Goal: Navigation & Orientation: Find specific page/section

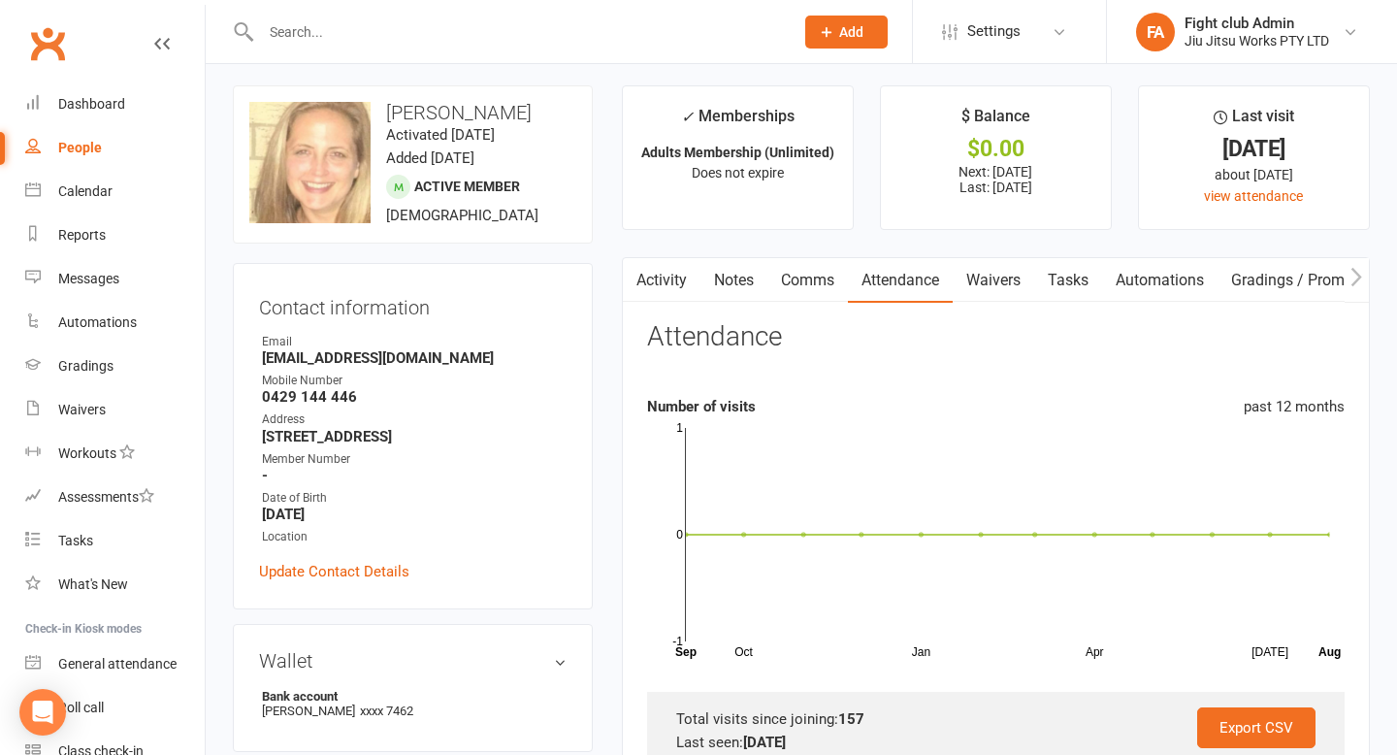
click at [443, 192] on span "Active member" at bounding box center [467, 187] width 106 height 16
drag, startPoint x: 1190, startPoint y: 149, endPoint x: 1317, endPoint y: 150, distance: 127.1
click at [1317, 150] on div "9 Aug 2024" at bounding box center [1253, 149] width 195 height 20
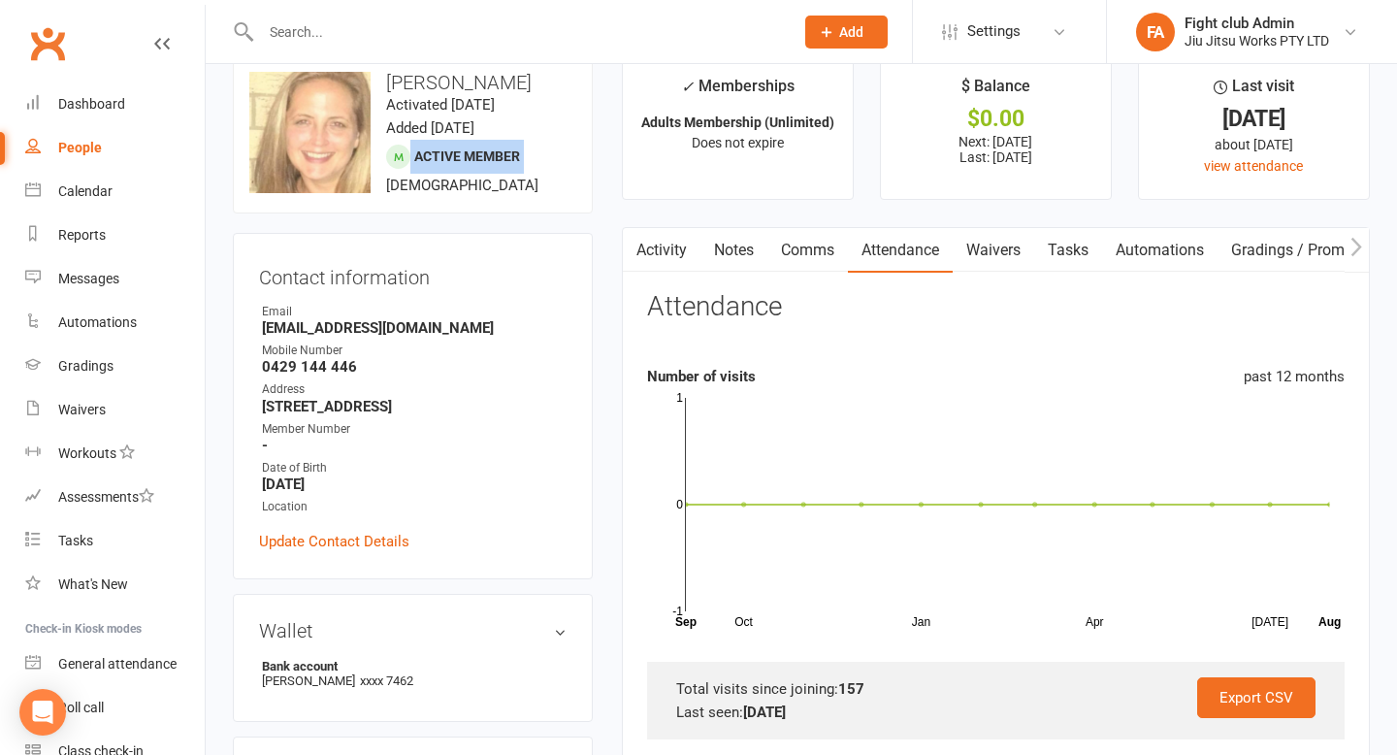
scroll to position [41, 0]
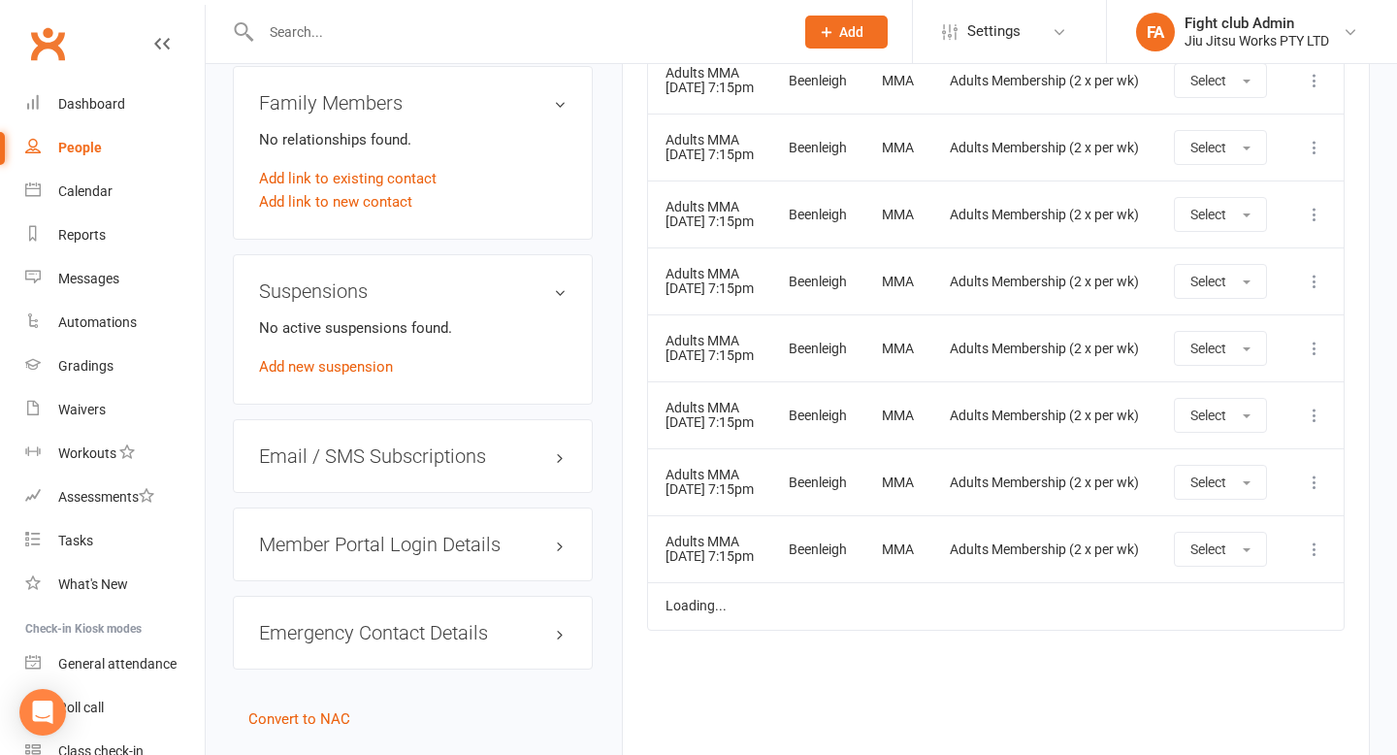
scroll to position [1198, 0]
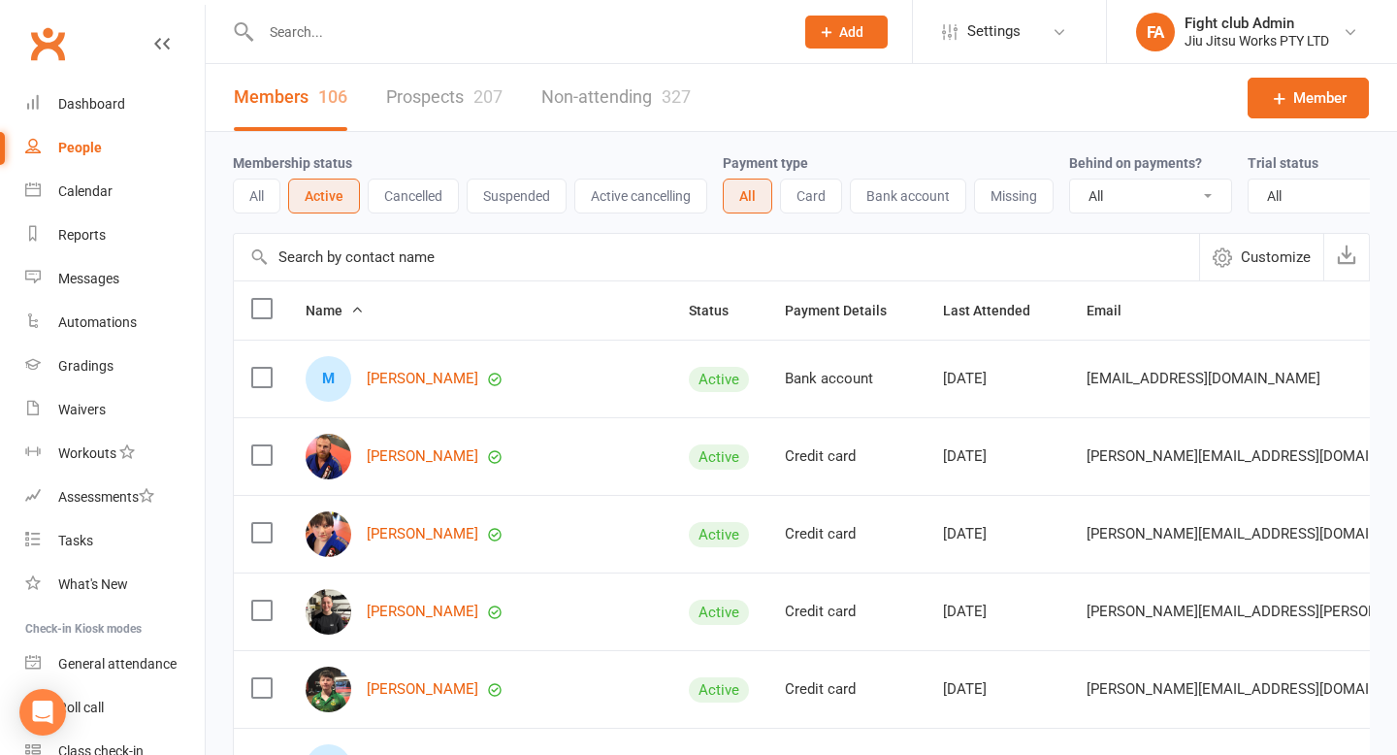
select select "100"
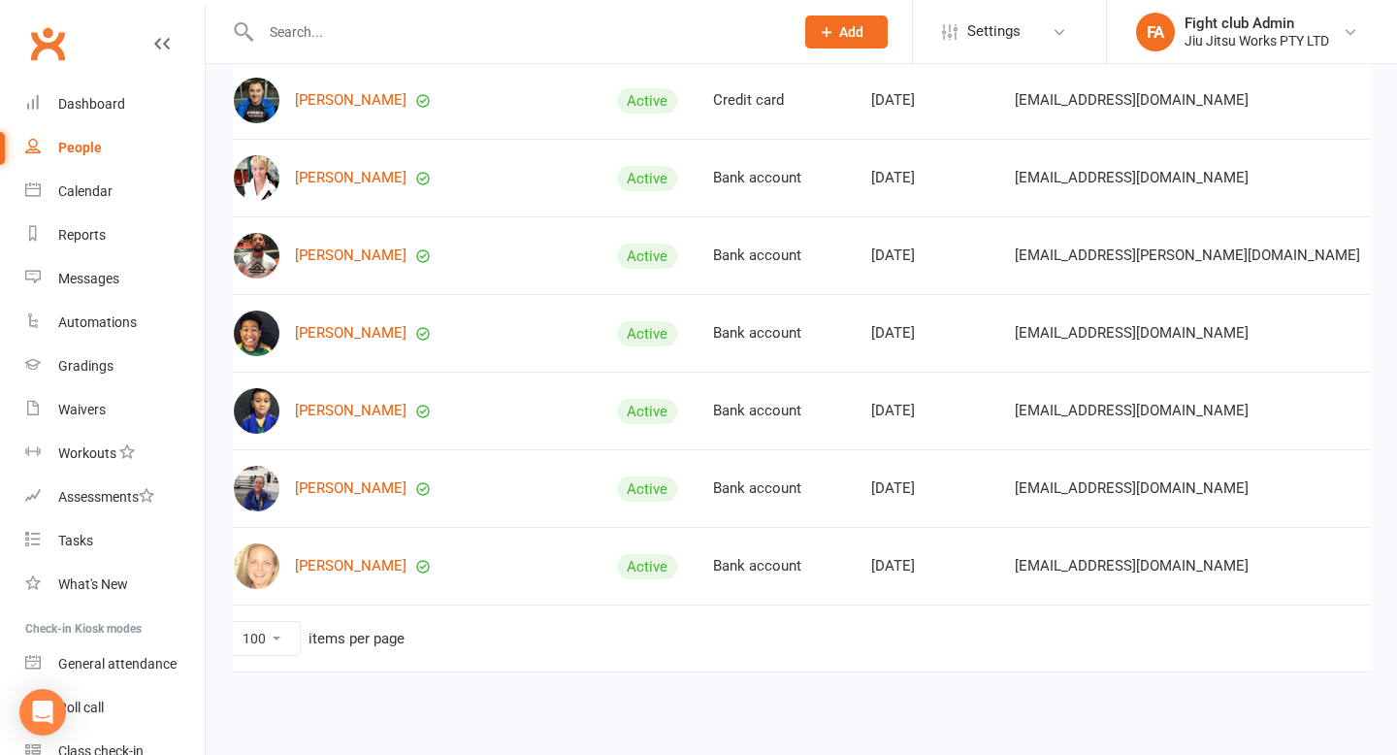
scroll to position [0, 102]
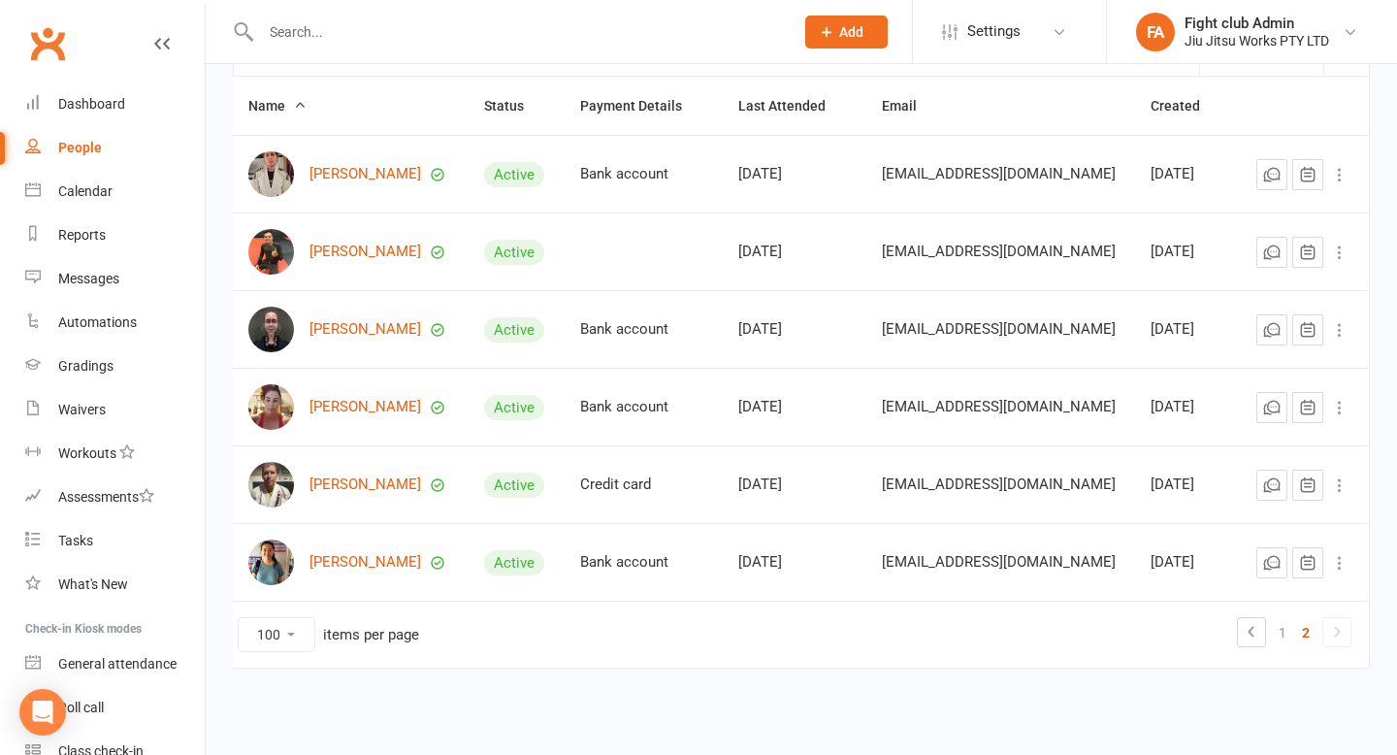
scroll to position [201, 0]
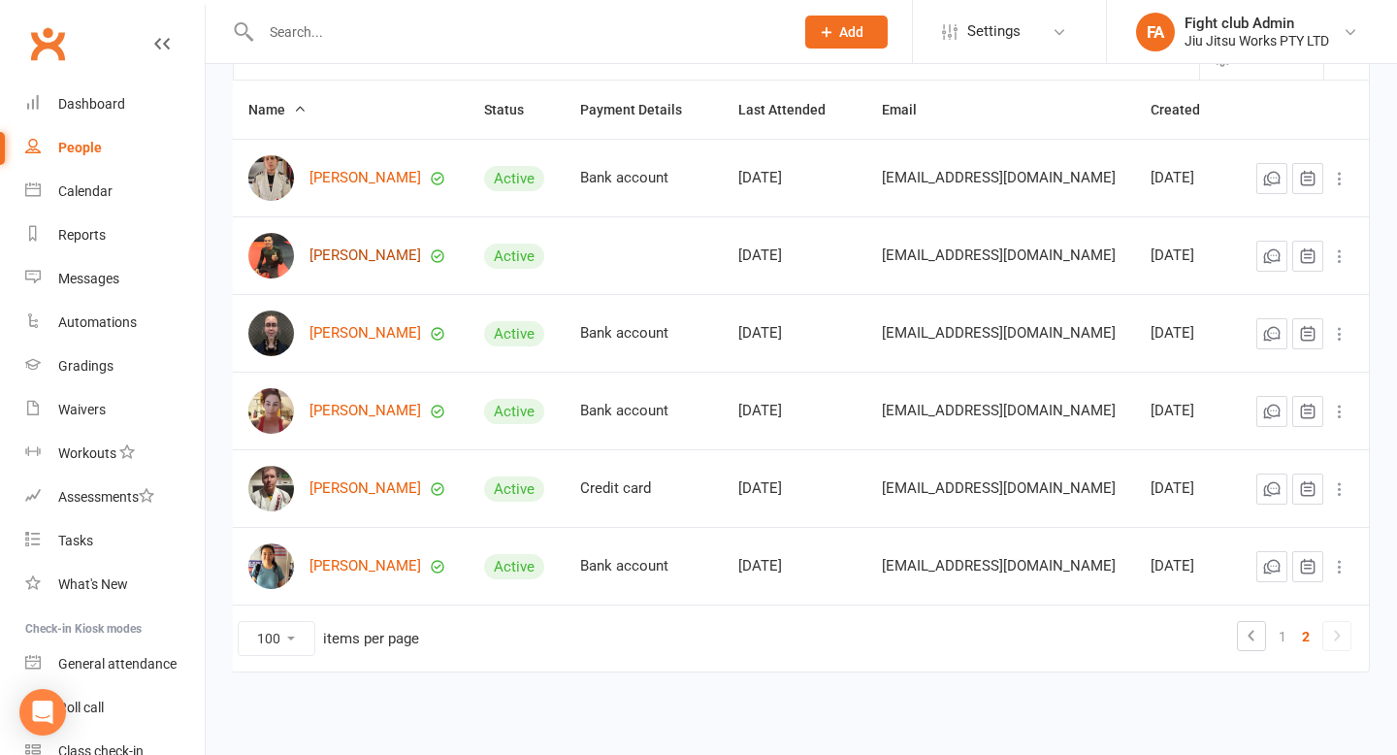
click at [361, 261] on link "[PERSON_NAME]" at bounding box center [365, 255] width 112 height 16
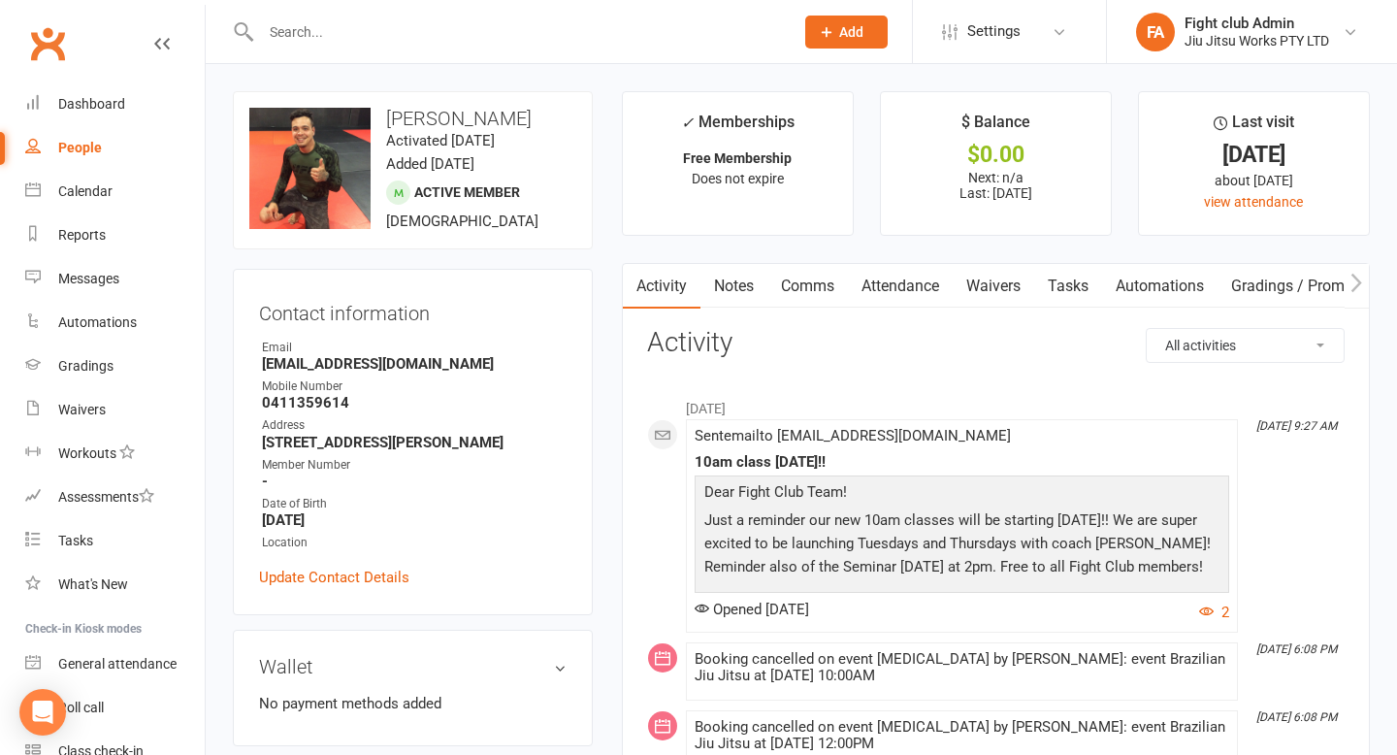
select select "100"
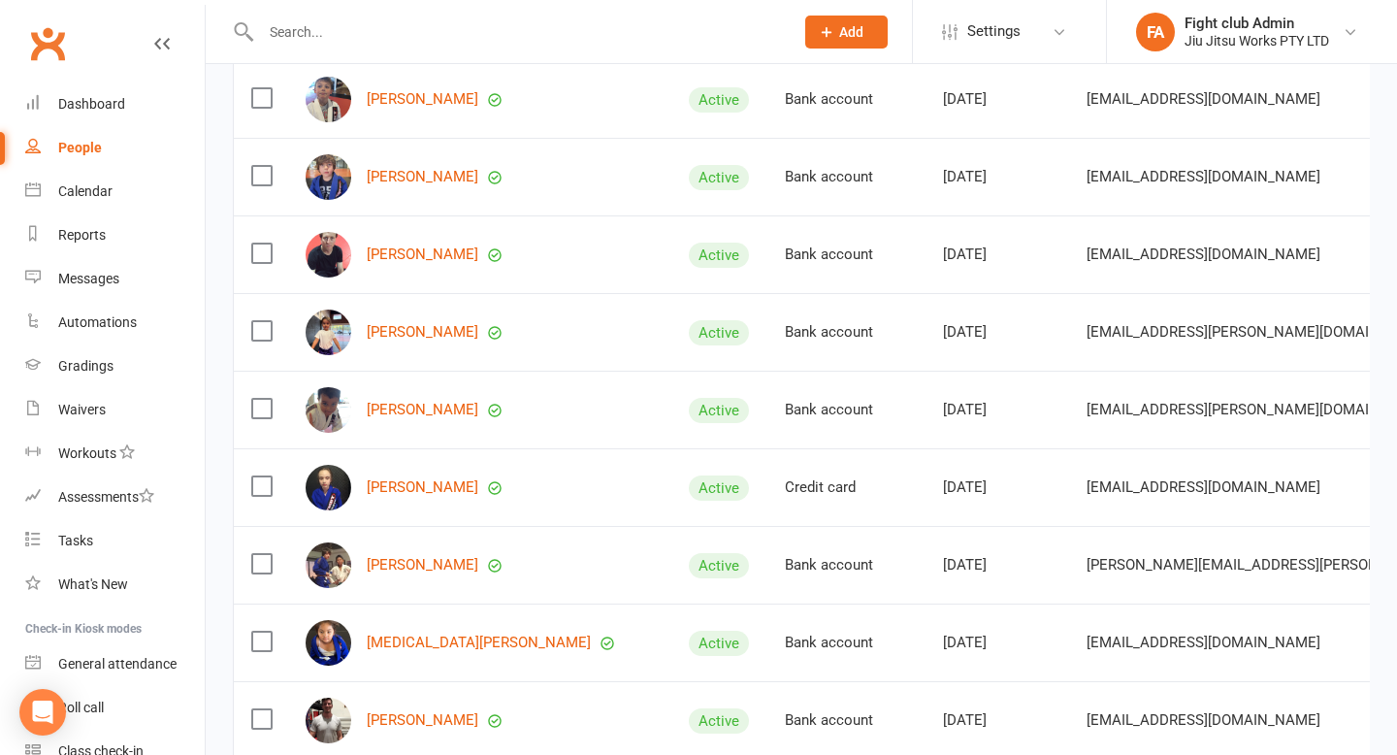
scroll to position [4715, 0]
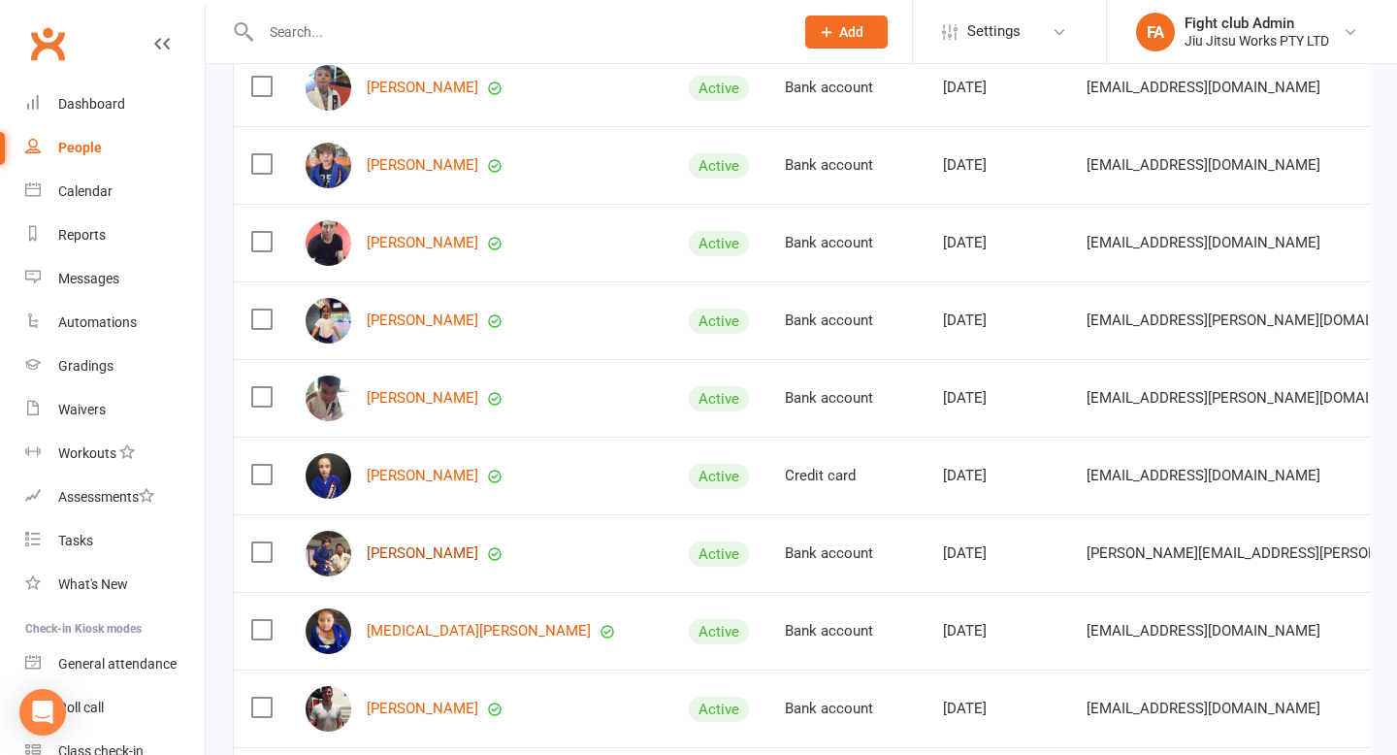
click at [436, 545] on link "[PERSON_NAME]" at bounding box center [423, 553] width 112 height 16
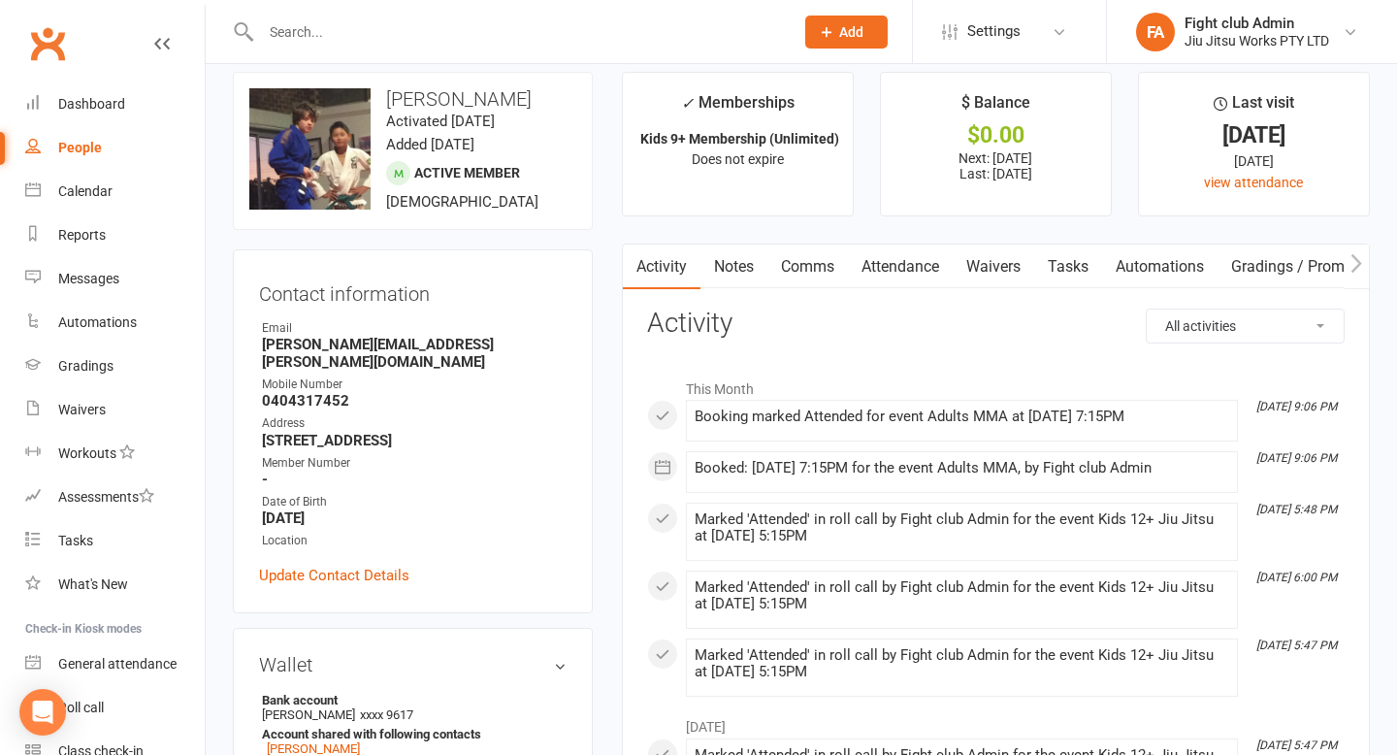
scroll to position [22, 0]
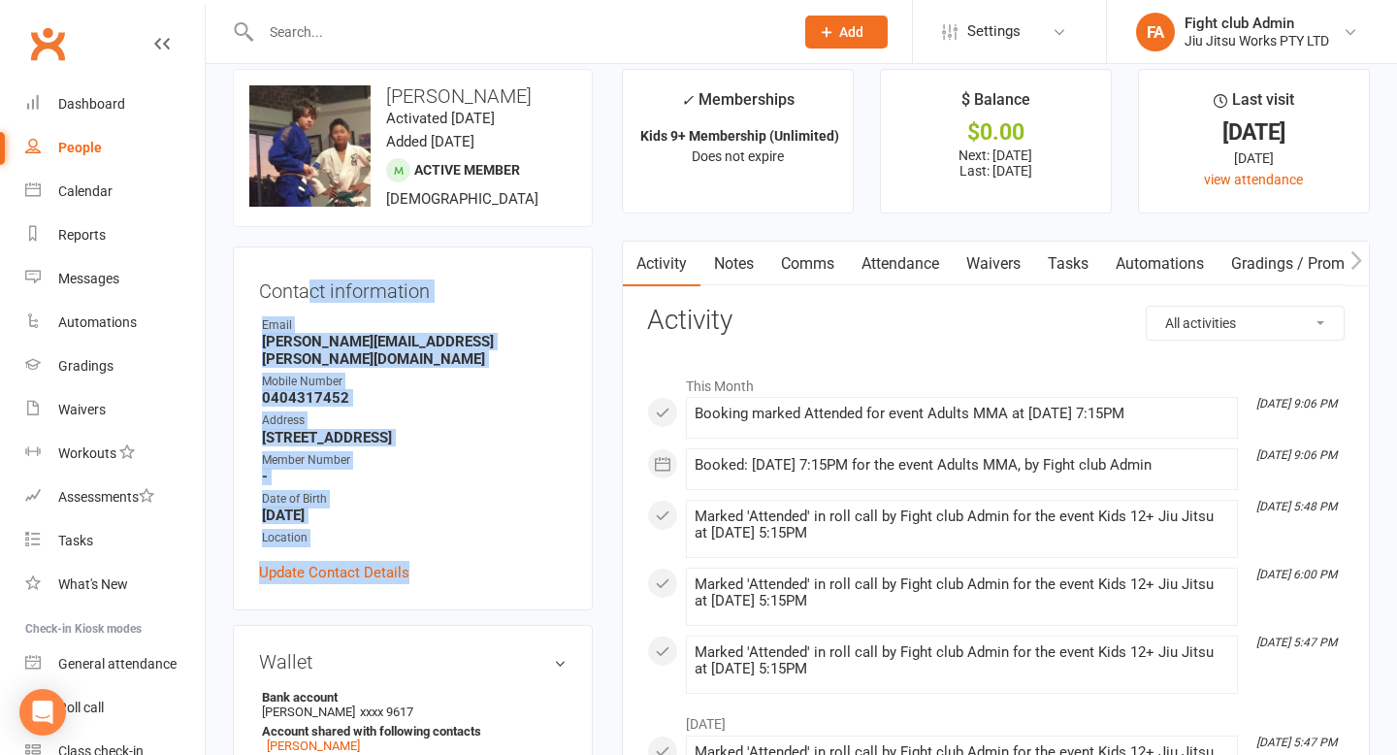
drag, startPoint x: 441, startPoint y: 554, endPoint x: 310, endPoint y: 276, distance: 306.8
click at [310, 276] on div "Contact information Owner Email [PERSON_NAME][EMAIL_ADDRESS][PERSON_NAME][DOMAI…" at bounding box center [413, 428] width 360 height 364
click at [454, 389] on strong "0404317452" at bounding box center [414, 397] width 305 height 17
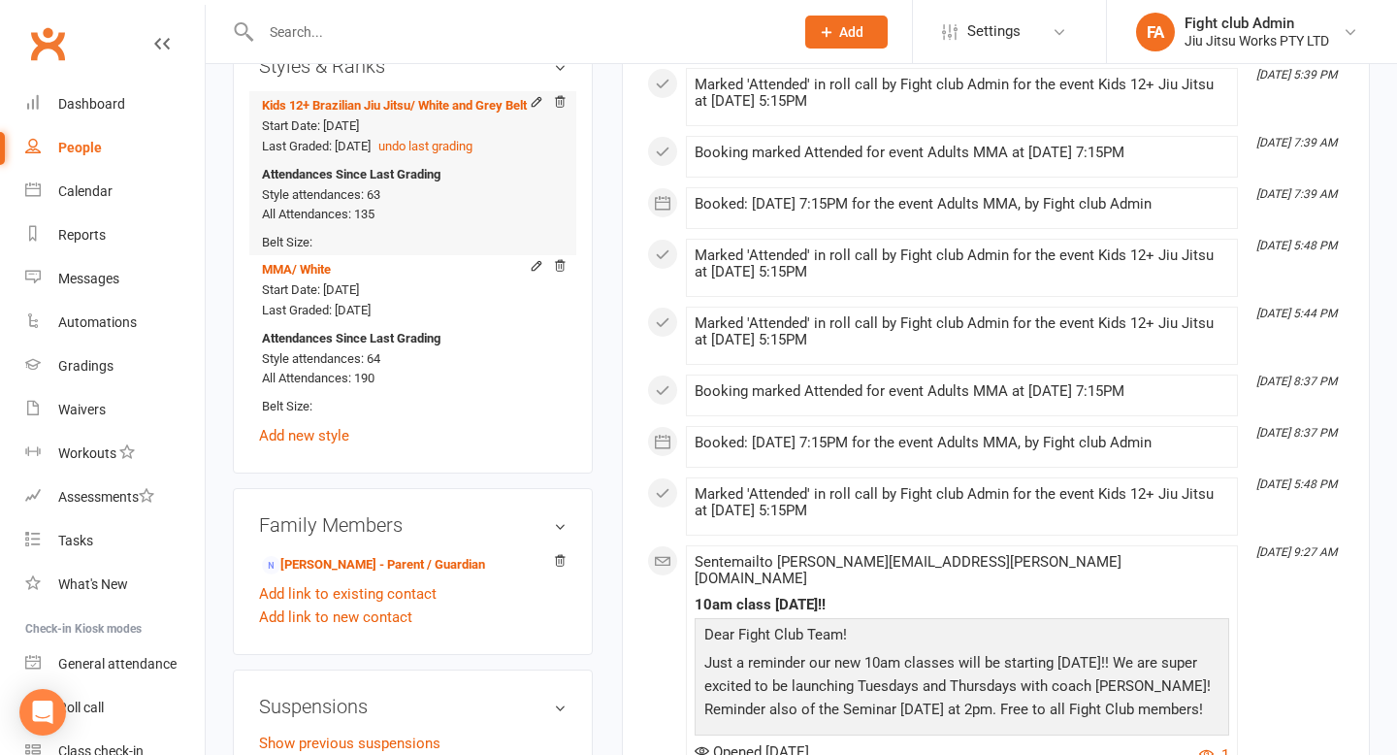
scroll to position [1091, 0]
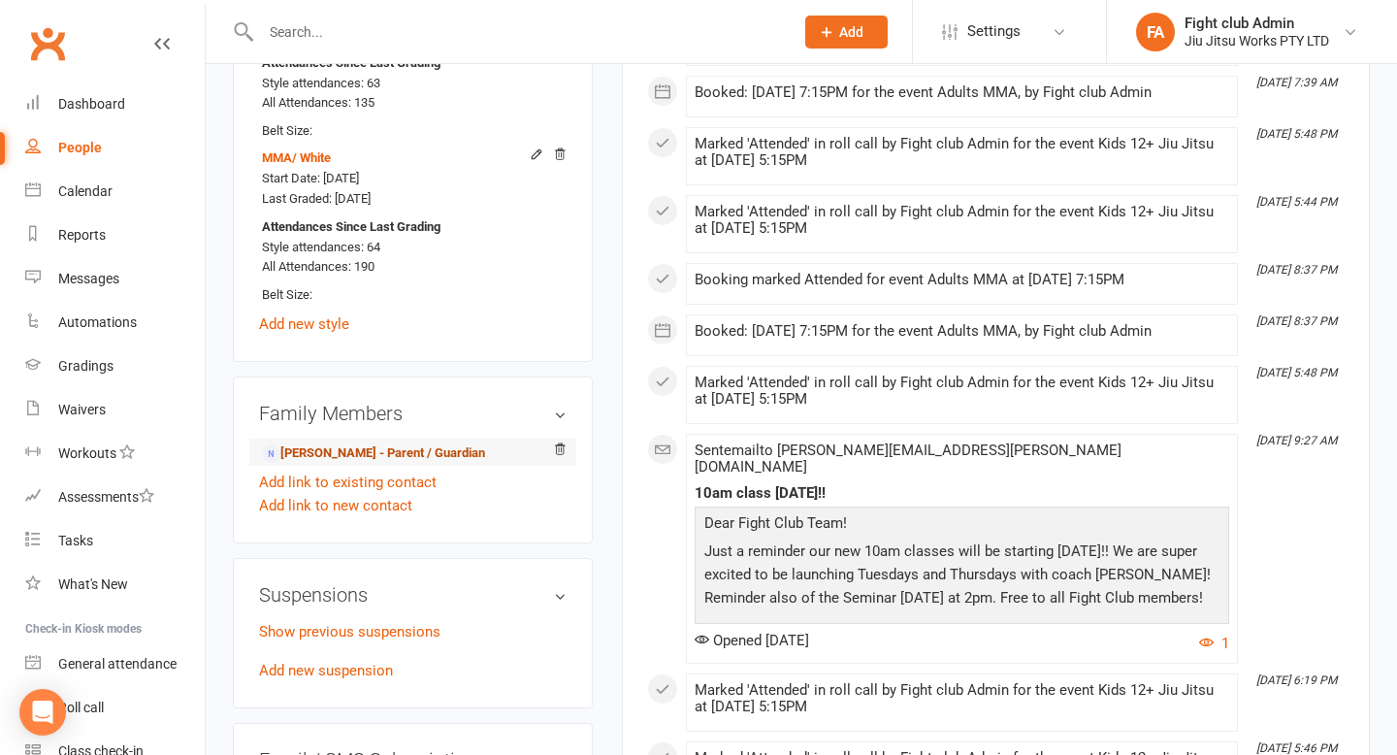
click at [389, 443] on link "[PERSON_NAME] - Parent / Guardian" at bounding box center [373, 453] width 223 height 20
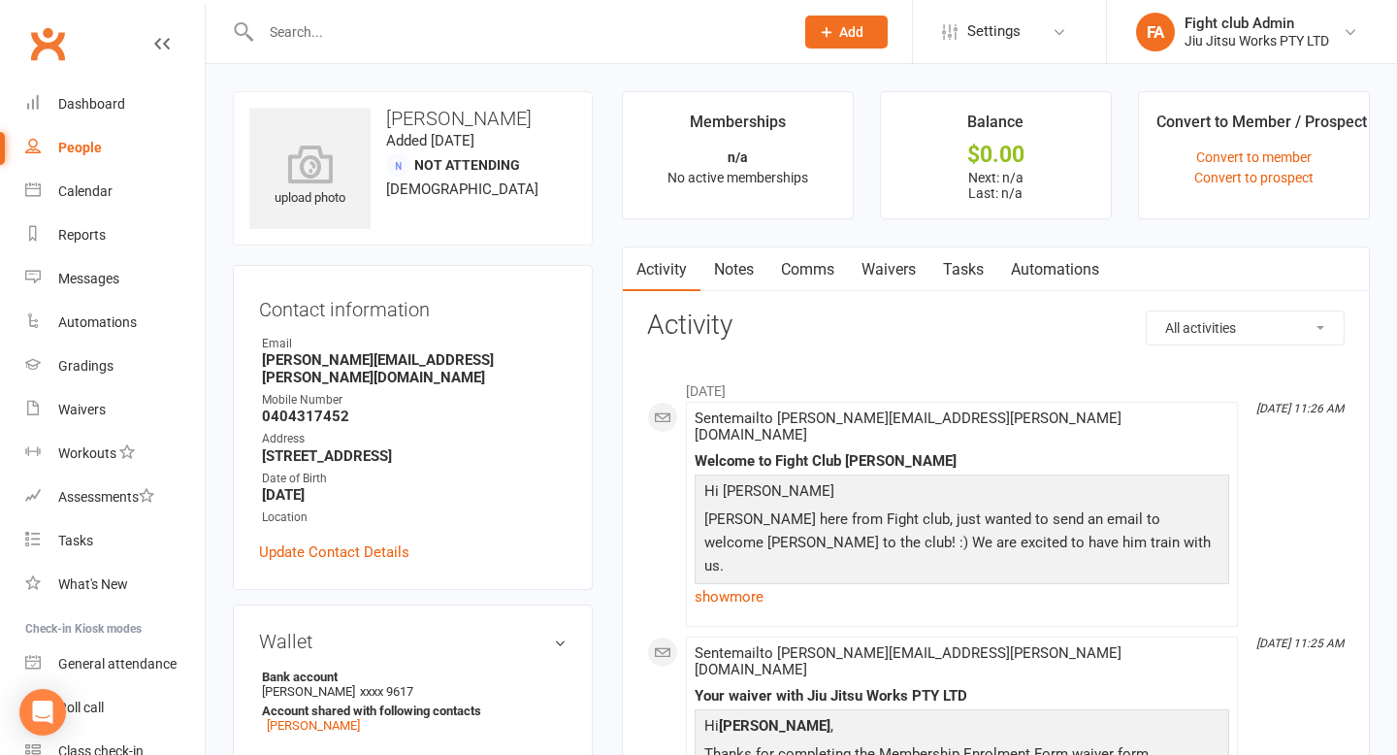
click at [745, 284] on link "Notes" at bounding box center [733, 269] width 67 height 45
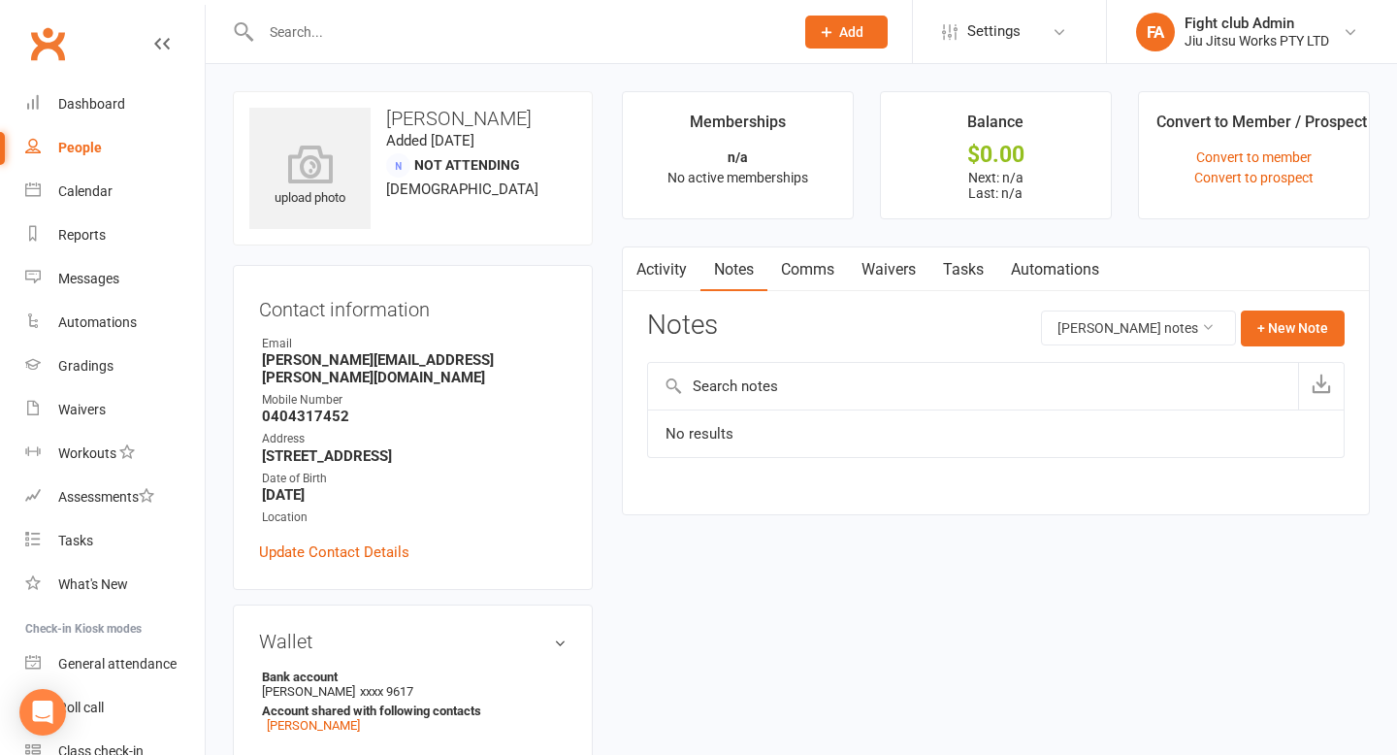
click at [798, 284] on link "Comms" at bounding box center [807, 269] width 81 height 45
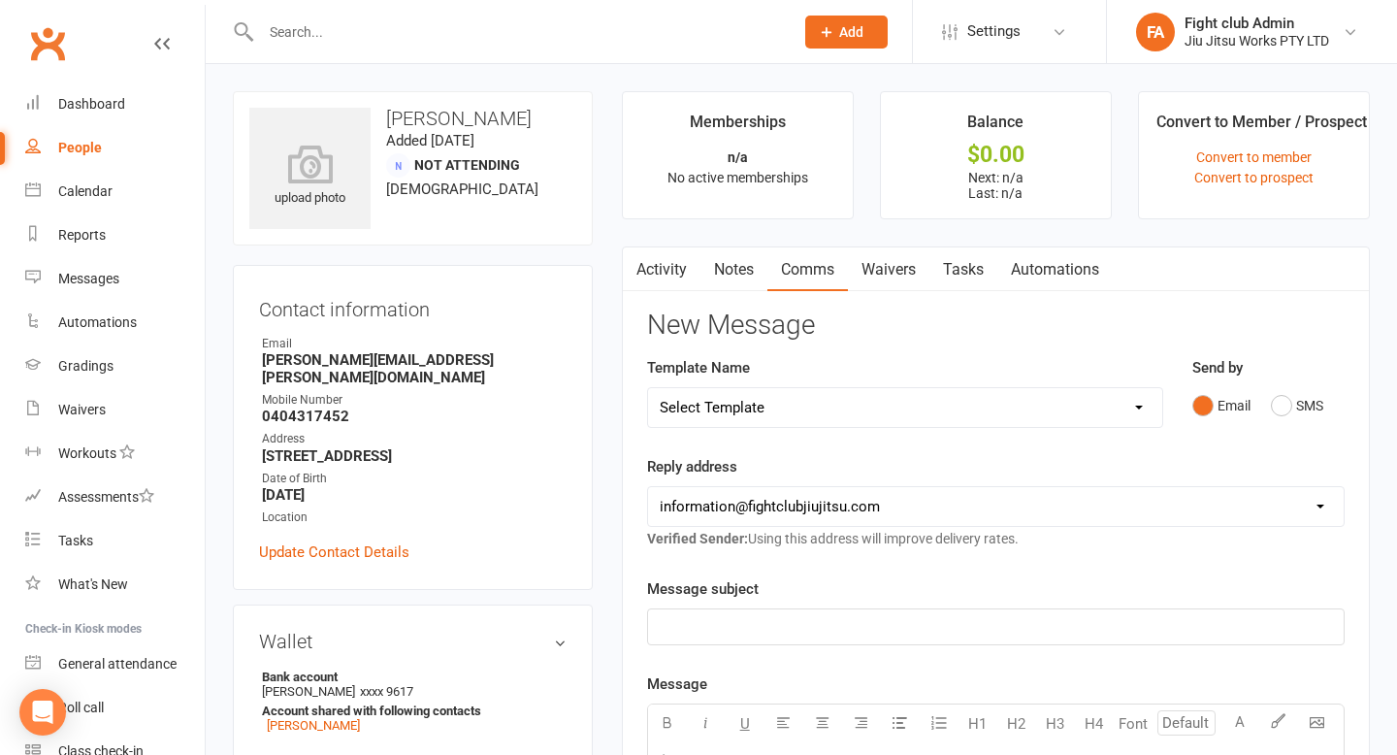
click at [869, 283] on link "Waivers" at bounding box center [888, 269] width 81 height 45
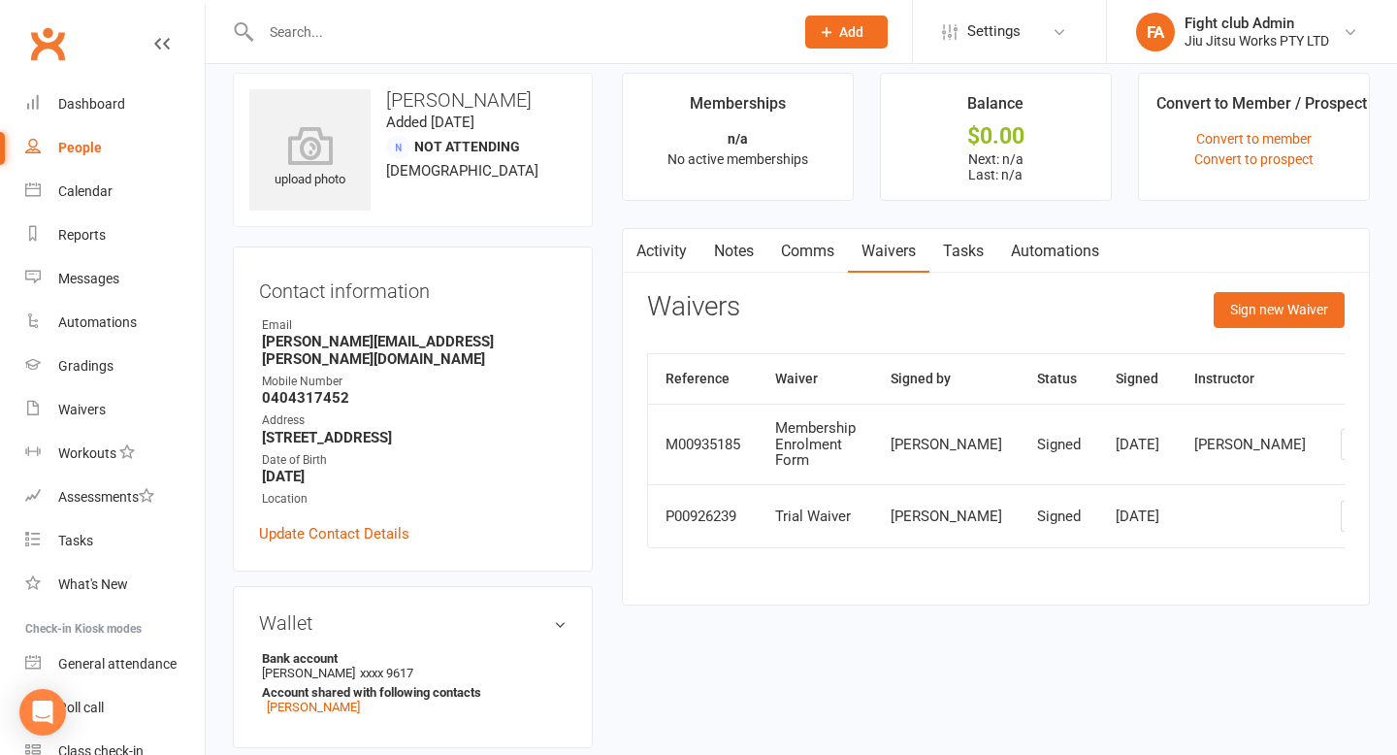
scroll to position [26, 0]
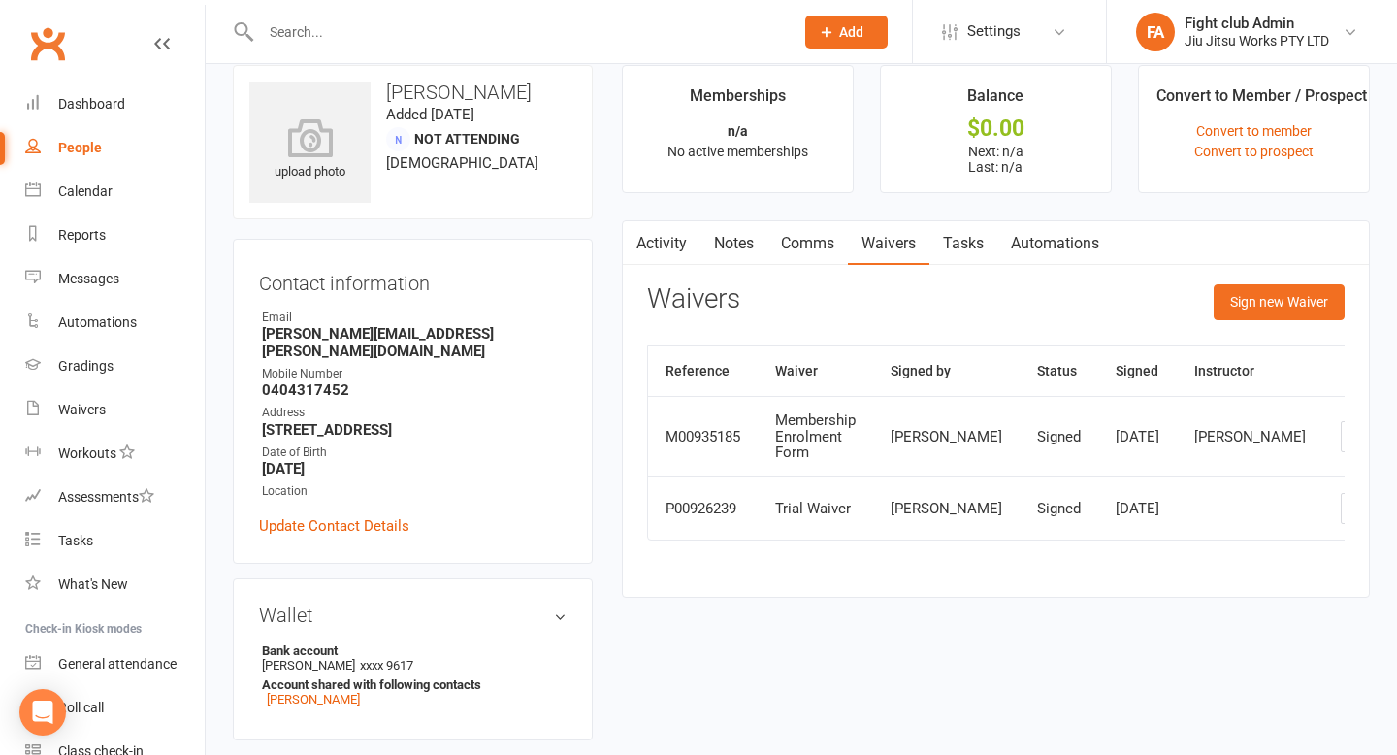
click at [1061, 258] on link "Automations" at bounding box center [1054, 243] width 115 height 45
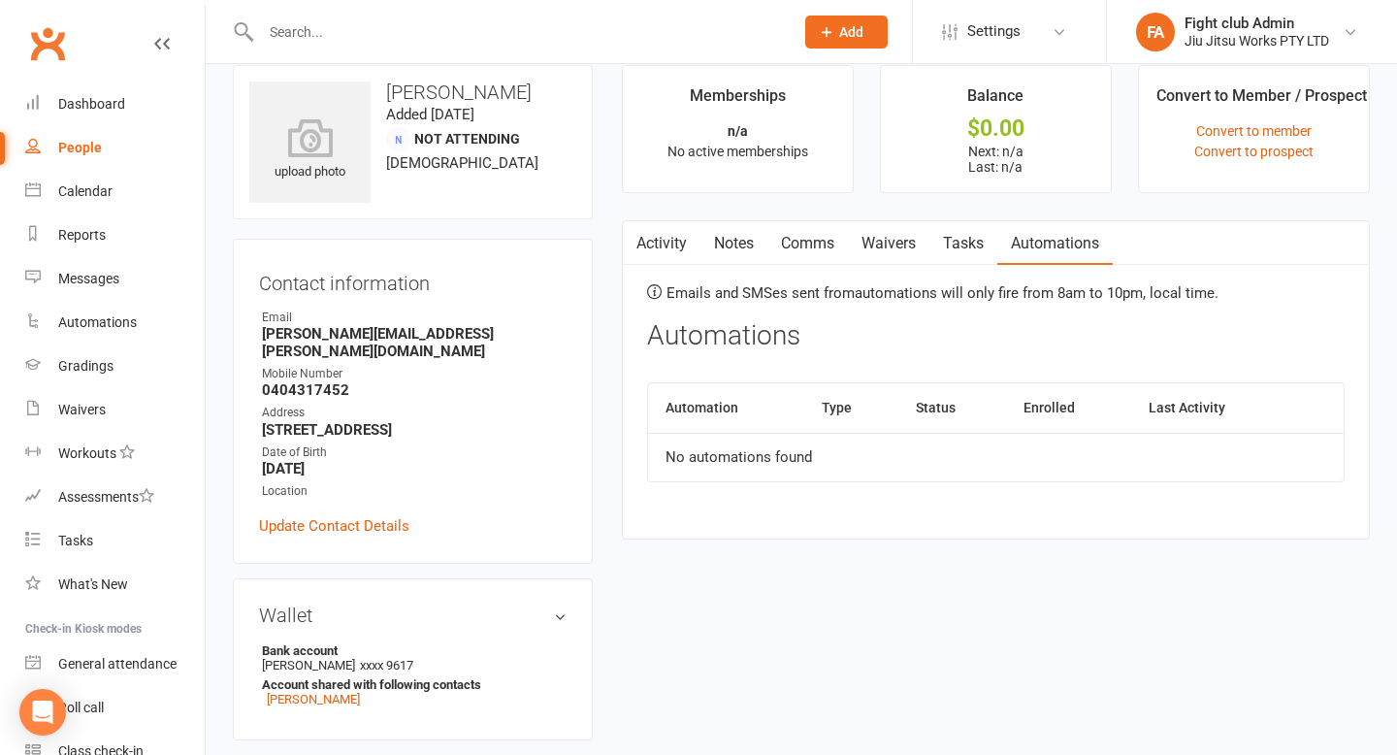
click at [700, 244] on link "Notes" at bounding box center [733, 243] width 67 height 45
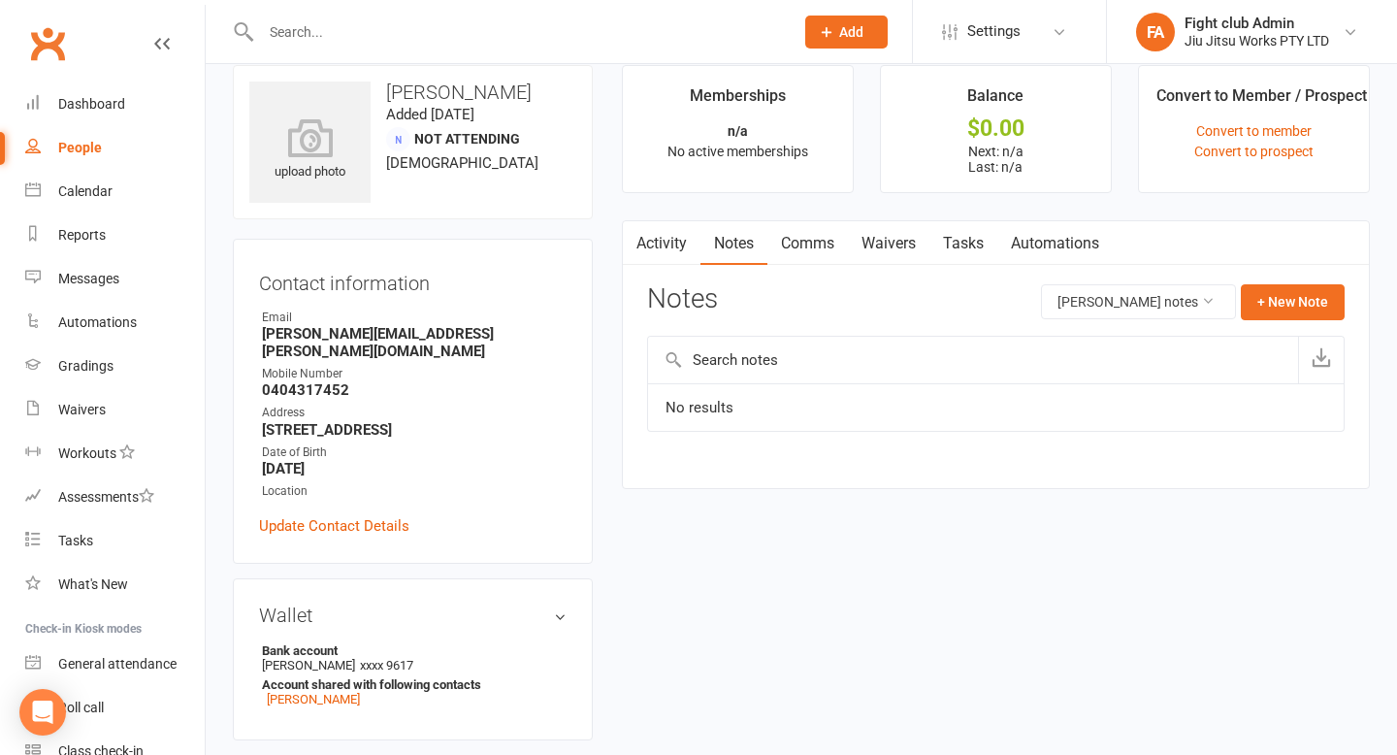
click at [684, 244] on link "Activity" at bounding box center [662, 243] width 78 height 45
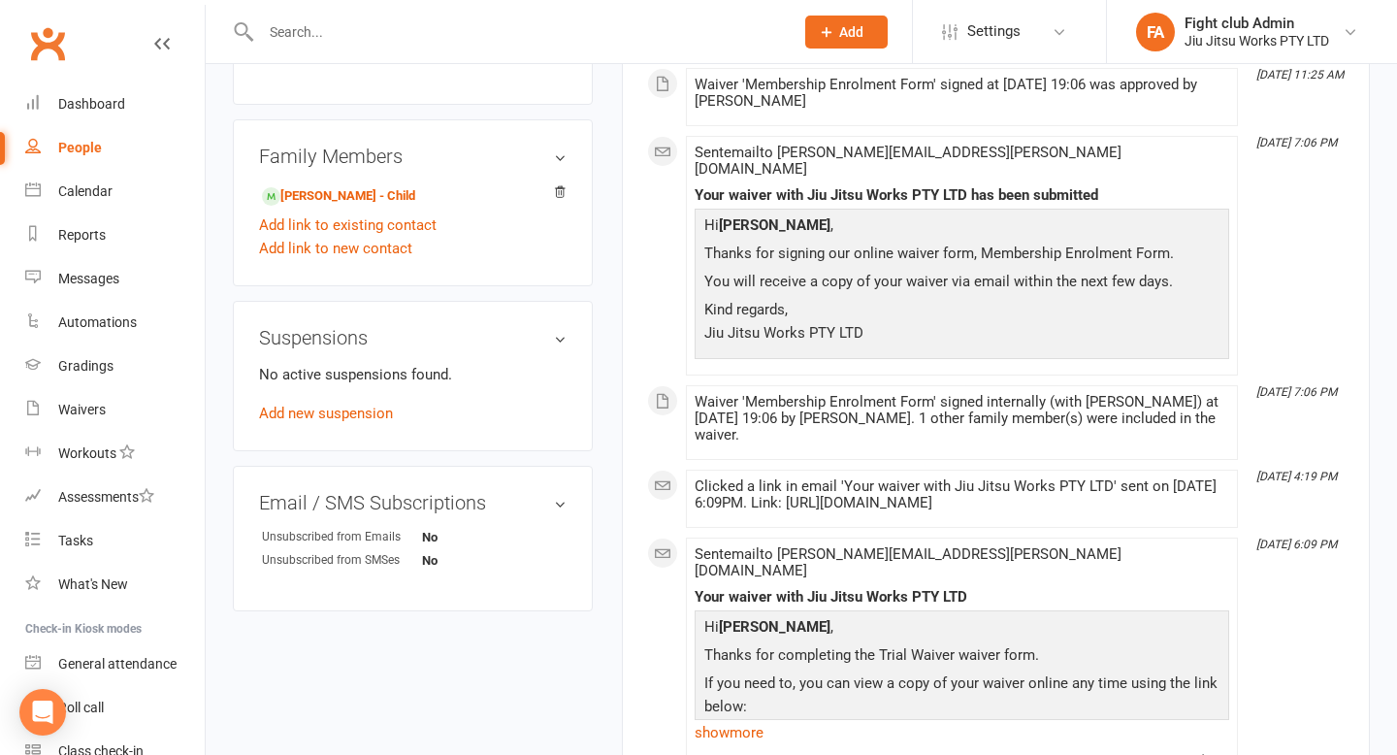
scroll to position [820, 0]
